Goal: Communication & Community: Connect with others

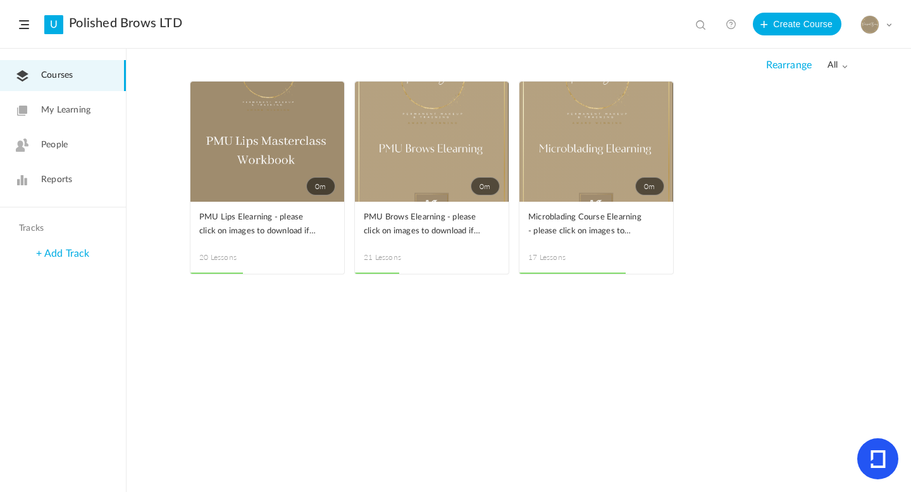
click at [87, 150] on link "People" at bounding box center [63, 145] width 126 height 31
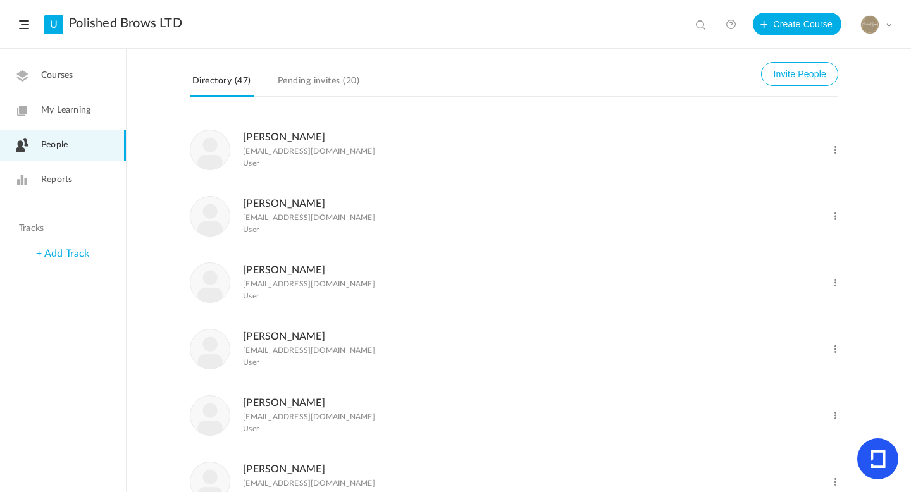
click at [326, 74] on link "Pending invites (20)" at bounding box center [318, 85] width 87 height 24
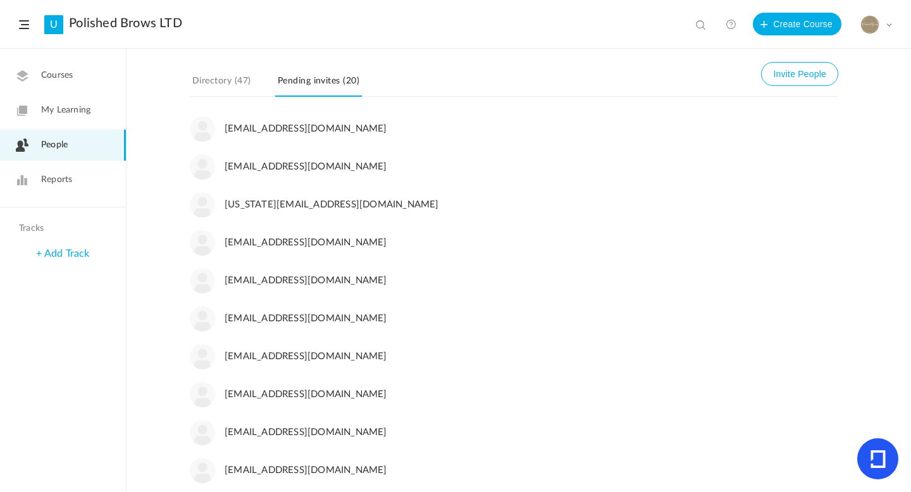
click at [433, 73] on nav "Directory (47) Invite People Pending invites (20)" at bounding box center [514, 83] width 648 height 25
click at [488, 30] on header "U Polished Brows LTD View all No results Create Course My Profile University Se…" at bounding box center [455, 24] width 911 height 49
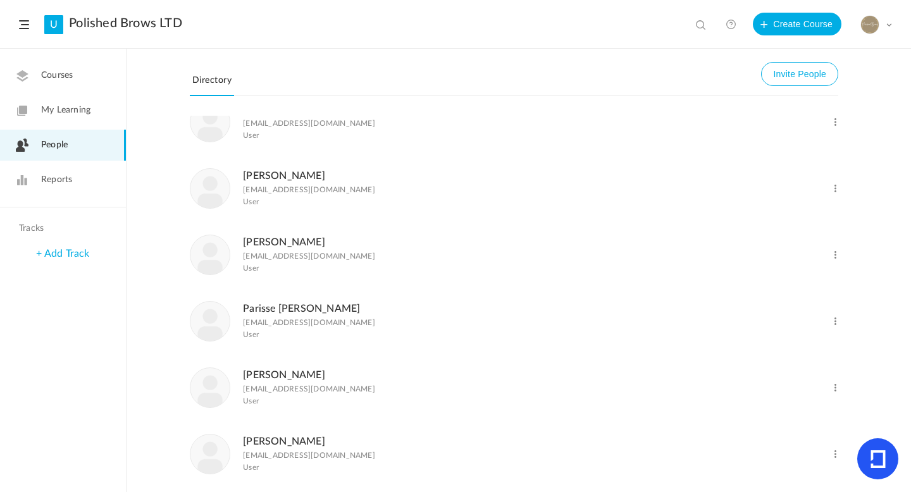
scroll to position [1458, 0]
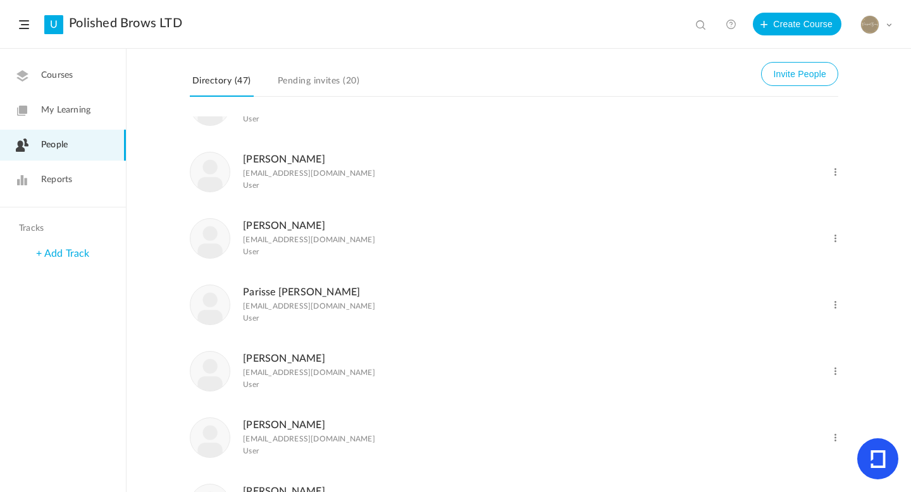
click at [297, 82] on link "Pending invites (20)" at bounding box center [318, 85] width 87 height 24
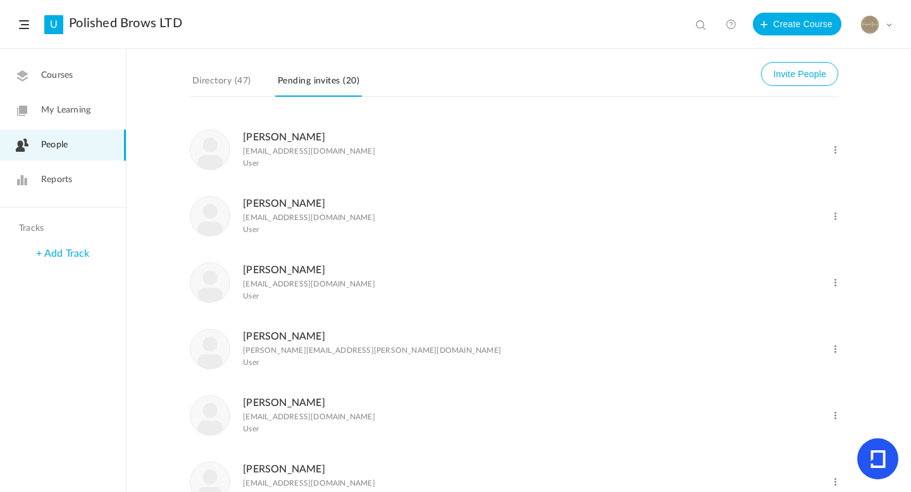
scroll to position [706, 0]
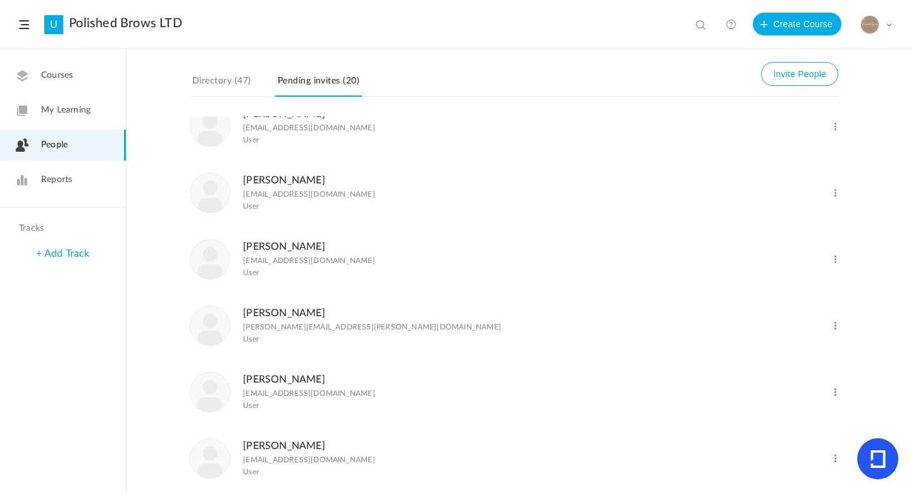
click at [907, 268] on div "[EMAIL_ADDRESS][DOMAIN_NAME] [EMAIL_ADDRESS][DOMAIN_NAME] [US_STATE][EMAIL_ADDR…" at bounding box center [518, 304] width 784 height 376
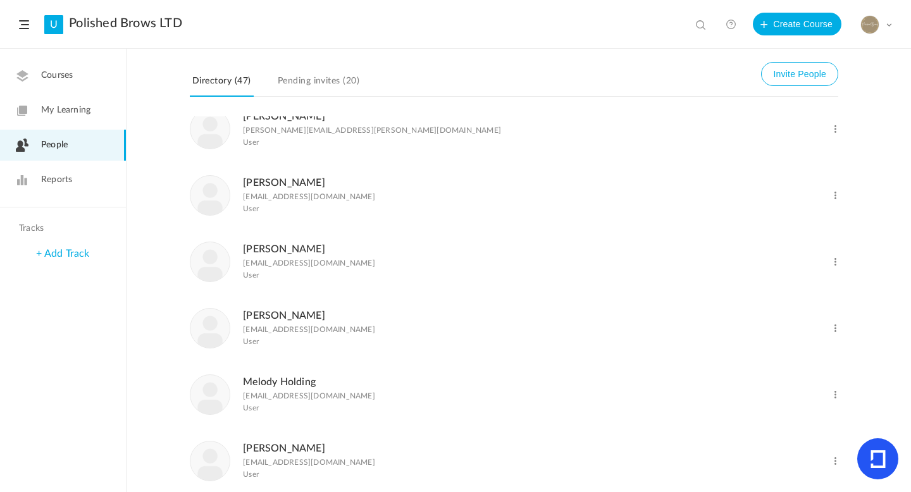
scroll to position [888, 0]
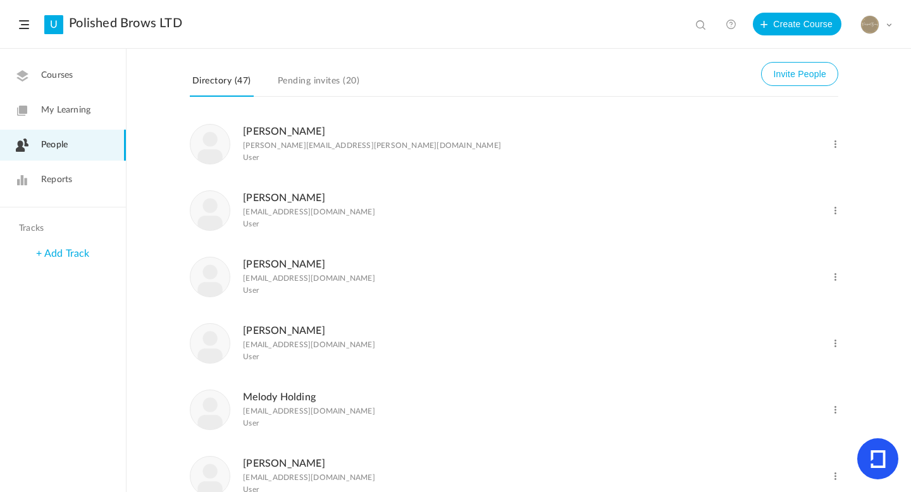
click at [359, 75] on link "Pending invites (20)" at bounding box center [318, 85] width 87 height 24
click at [447, 23] on header "U Polished Brows LTD View all No results Create Course My Profile University Se…" at bounding box center [455, 24] width 911 height 49
click at [407, 58] on div "Directory (47) Invite People Pending invites (20)" at bounding box center [519, 86] width 658 height 61
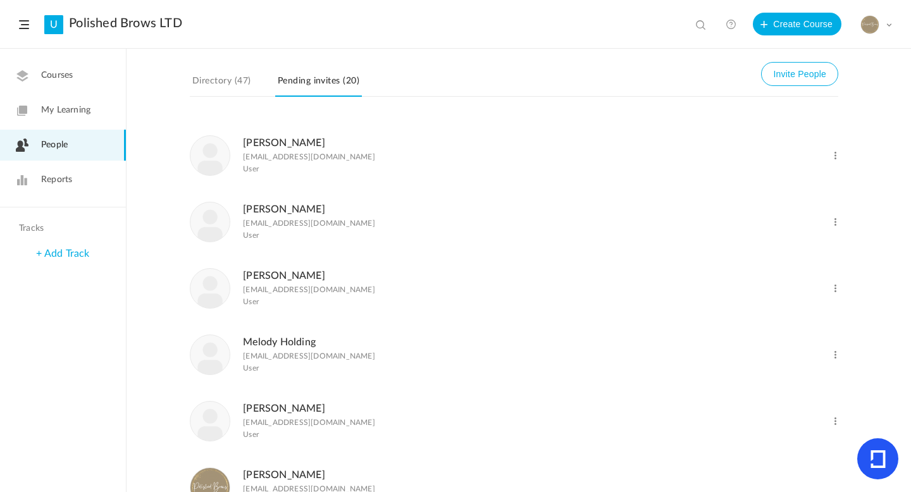
scroll to position [956, 0]
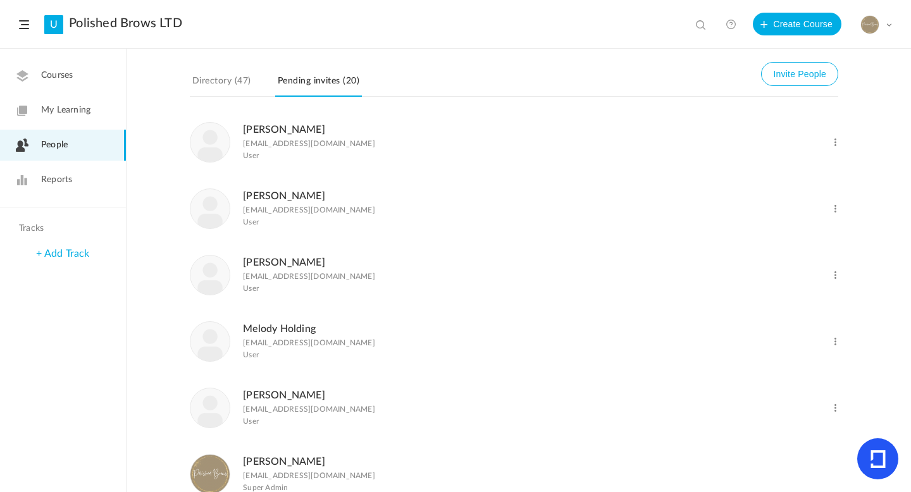
click at [230, 79] on link "Directory (47)" at bounding box center [222, 85] width 64 height 24
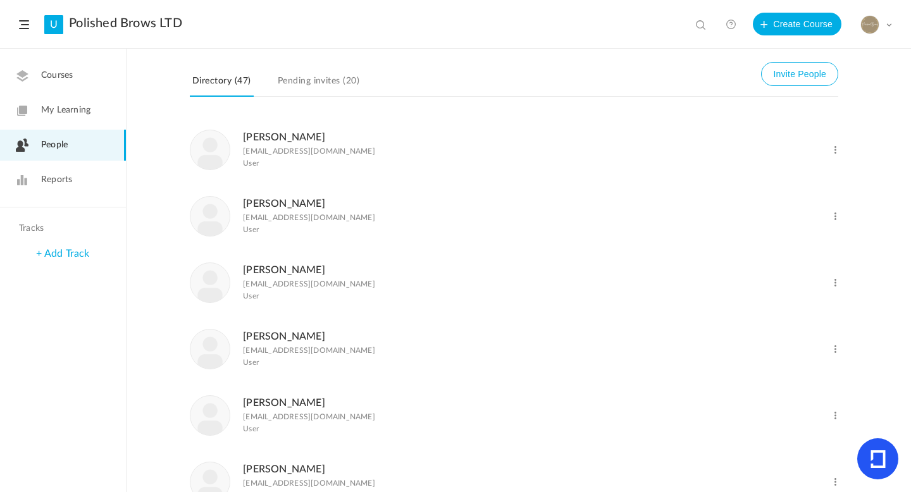
click at [85, 141] on link "People" at bounding box center [63, 145] width 126 height 31
click at [63, 184] on span "Reports" at bounding box center [56, 179] width 31 height 13
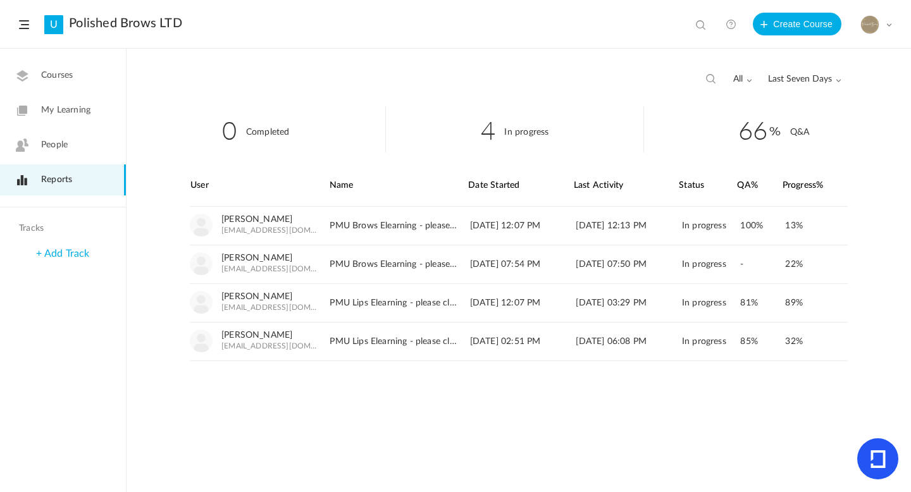
click at [809, 86] on div "all All Completed In Progress Last Seven Days All Time Last Seven Days Custom R…" at bounding box center [772, 80] width 137 height 24
click at [47, 151] on span "People" at bounding box center [54, 144] width 27 height 13
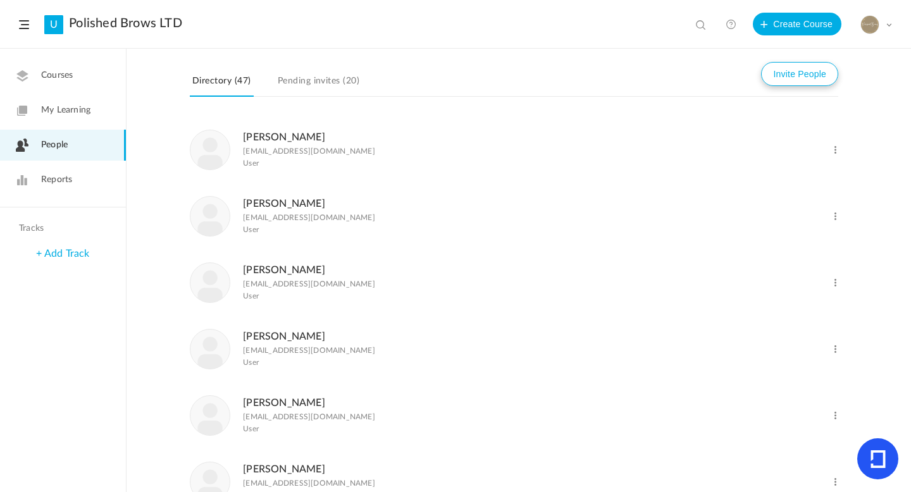
click at [775, 80] on button "Invite People" at bounding box center [799, 74] width 77 height 24
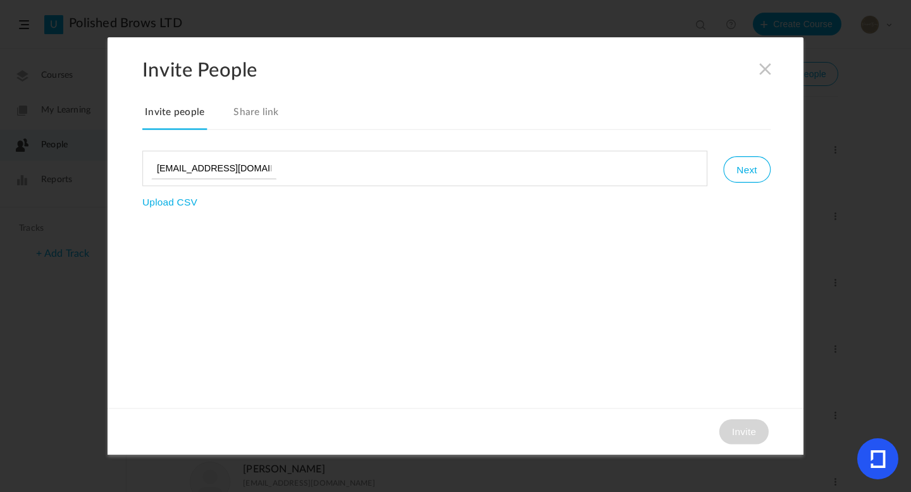
type input "[EMAIL_ADDRESS][DOMAIN_NAME]"
click at [754, 177] on button "Next" at bounding box center [746, 169] width 47 height 27
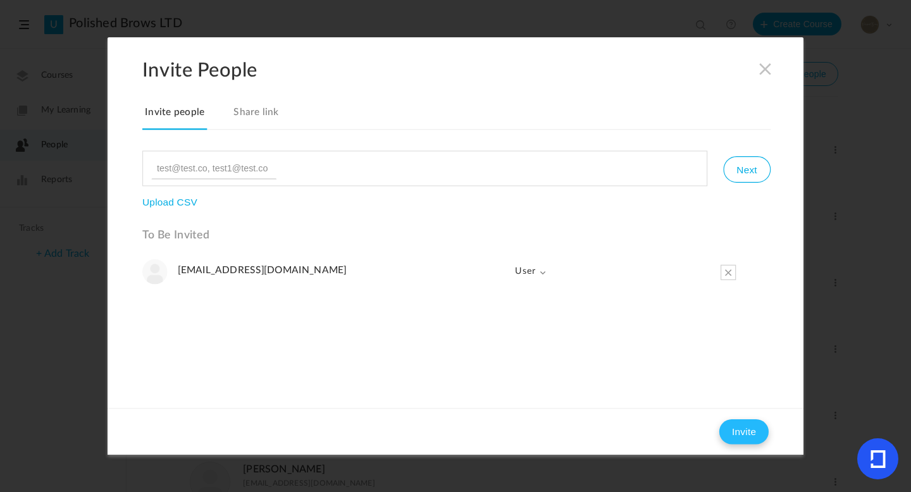
click at [737, 429] on button "Invite" at bounding box center [743, 431] width 49 height 25
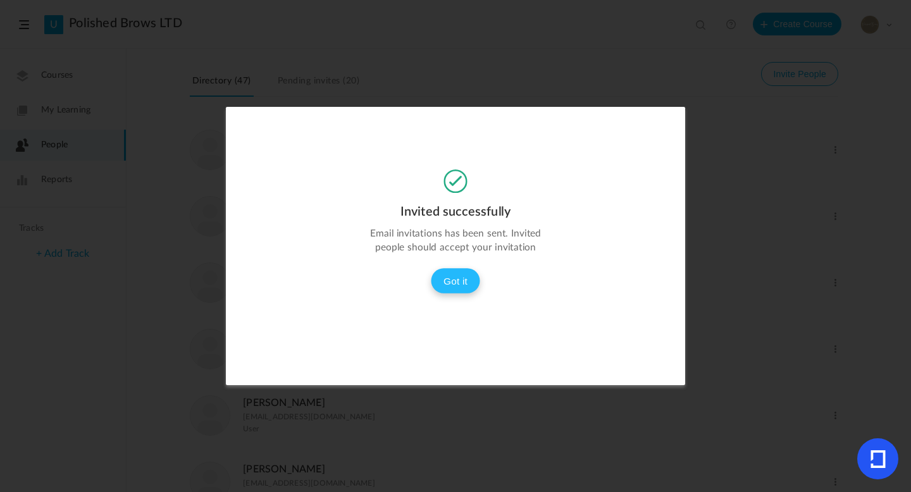
click at [455, 291] on button "Got it" at bounding box center [455, 280] width 49 height 25
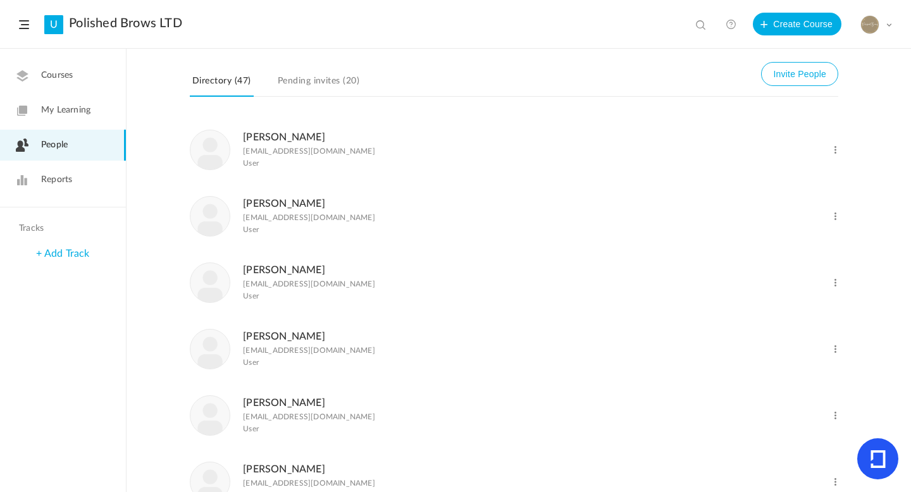
click at [309, 83] on link "Pending invites (20)" at bounding box center [318, 85] width 87 height 24
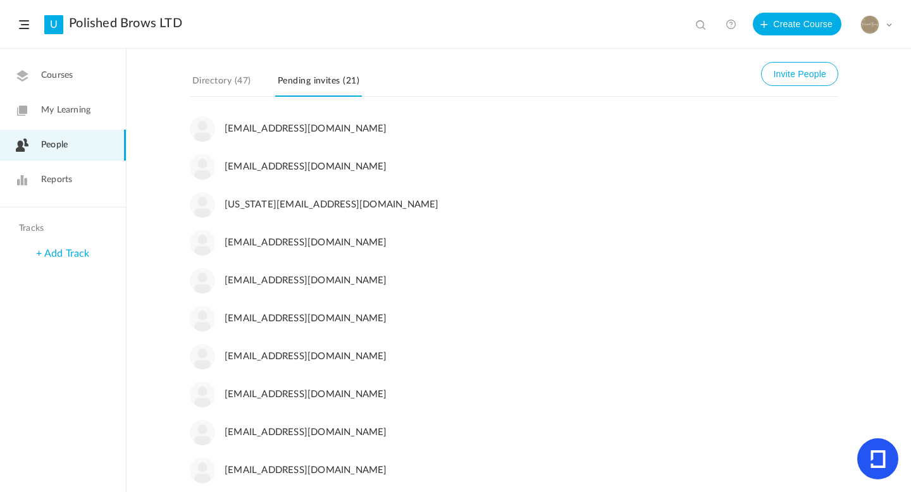
click at [379, 45] on header "U Polished Brows LTD View all No results Create Course My Profile University Se…" at bounding box center [455, 24] width 911 height 49
click at [515, 28] on header "U Polished Brows LTD View all No results Create Course My Profile University Se…" at bounding box center [455, 24] width 911 height 49
click at [483, 81] on nav "Directory (47) Invite People Pending invites (21)" at bounding box center [514, 83] width 648 height 25
click at [422, 1] on header "U Polished Brows LTD View all No results Create Course My Profile University Se…" at bounding box center [455, 24] width 911 height 49
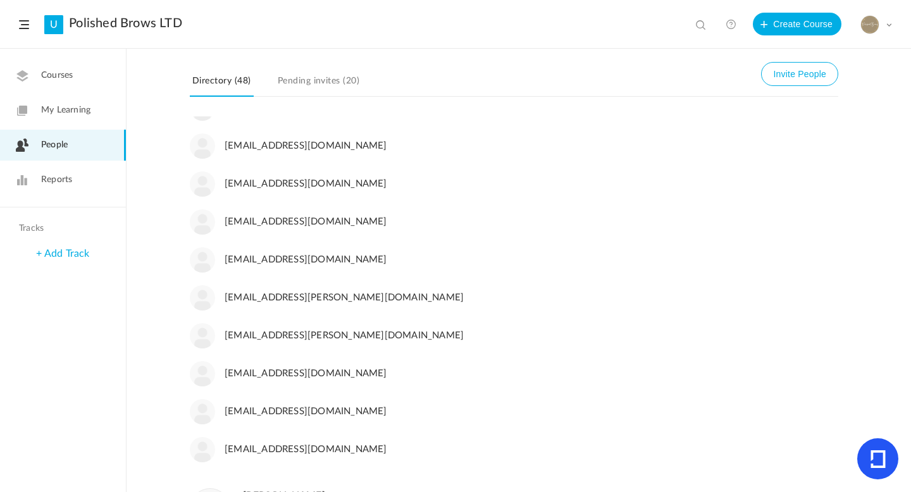
scroll to position [372, 0]
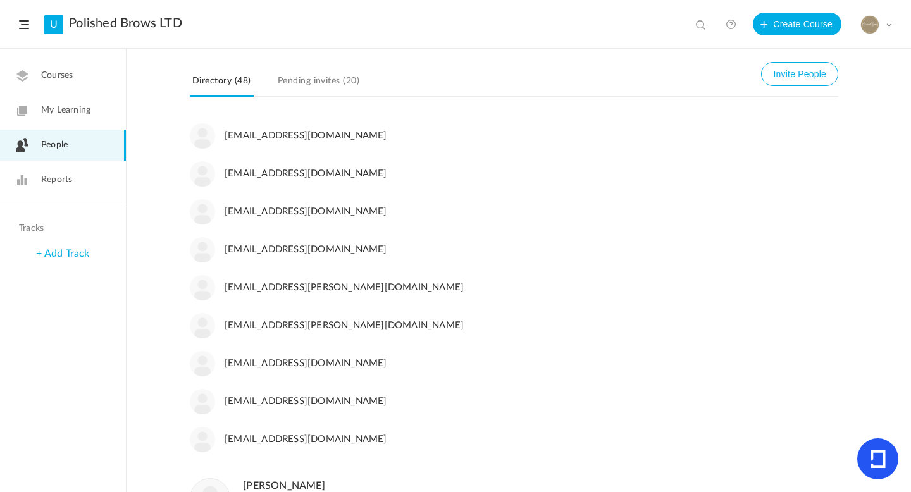
click at [891, 25] on span at bounding box center [888, 25] width 6 height 6
click at [799, 154] on link "Logout" at bounding box center [831, 149] width 119 height 23
